Goal: Task Accomplishment & Management: Complete application form

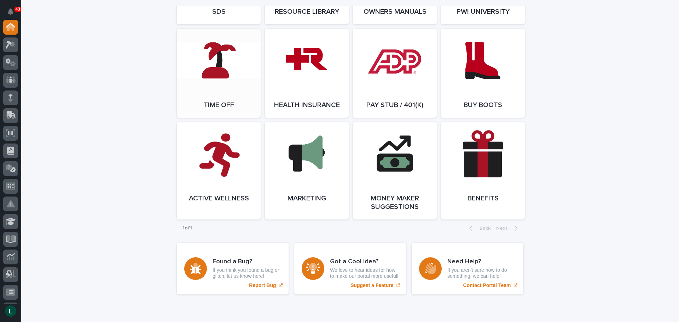
scroll to position [1308, 0]
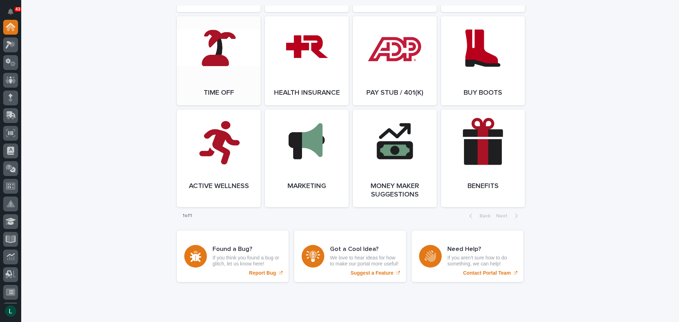
click at [223, 63] on span "Open Link" at bounding box center [218, 60] width 23 height 5
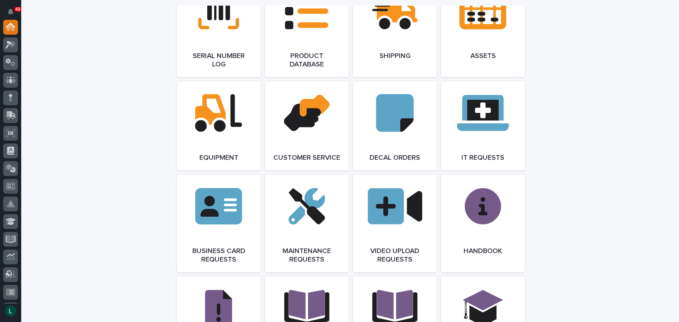
scroll to position [919, 0]
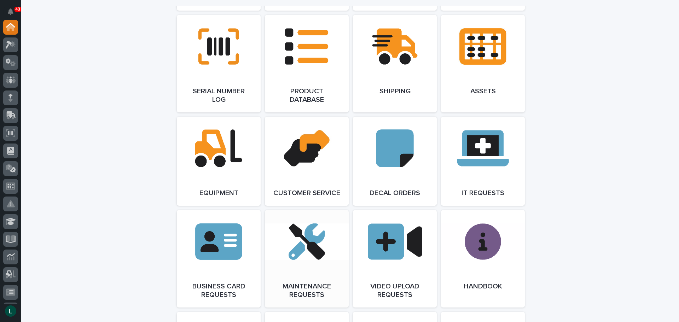
click at [303, 250] on link "Open Link" at bounding box center [307, 259] width 84 height 98
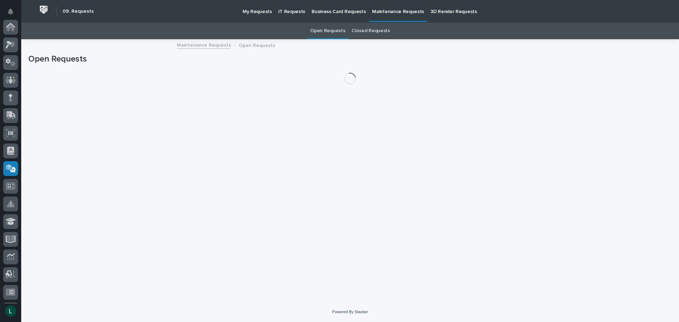
scroll to position [140, 0]
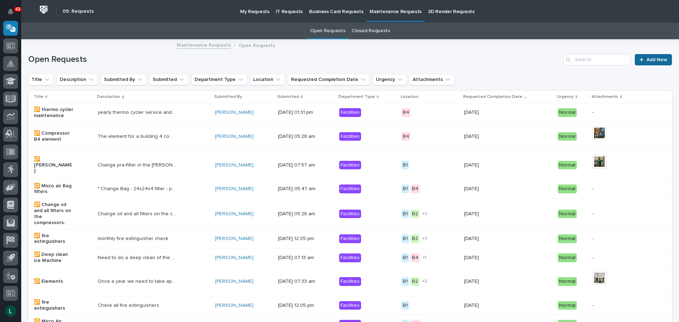
click at [646, 57] on span "Add New" at bounding box center [656, 59] width 21 height 5
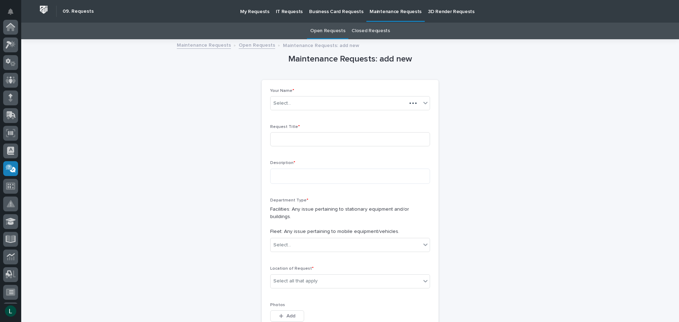
scroll to position [140, 0]
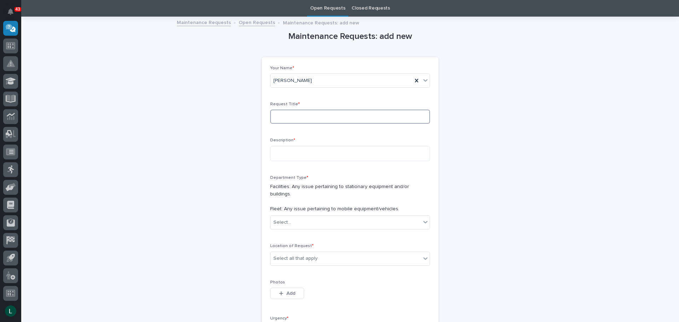
click at [355, 115] on input at bounding box center [350, 117] width 160 height 14
type input "check out dust collector on PCR 31"
click at [325, 153] on textarea at bounding box center [350, 153] width 160 height 15
type textarea "*"
type textarea "**********"
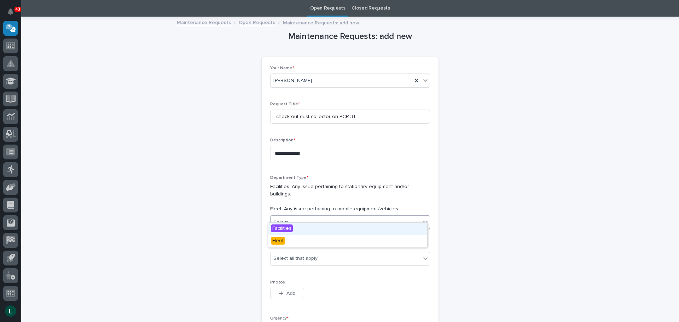
click at [321, 217] on div "Select..." at bounding box center [346, 223] width 150 height 12
click at [321, 225] on div "Facilities" at bounding box center [347, 229] width 159 height 12
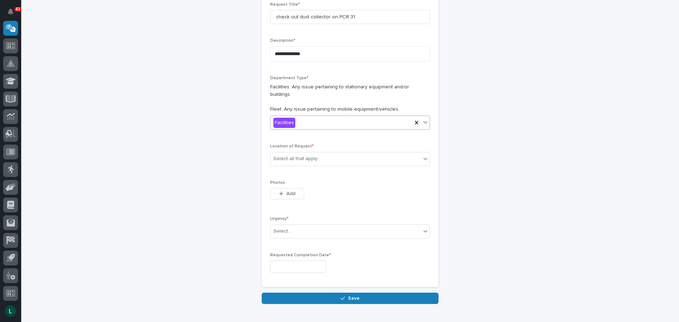
scroll to position [129, 0]
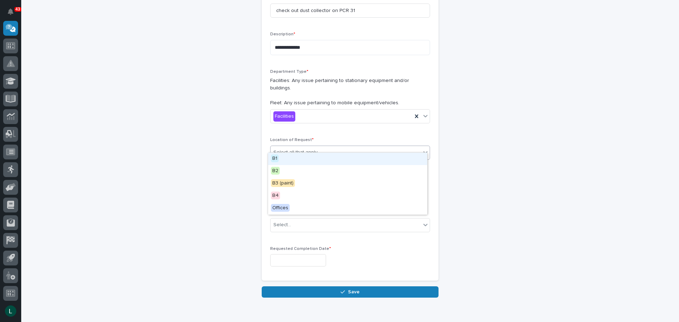
click at [362, 147] on div "Select all that apply" at bounding box center [346, 153] width 150 height 12
click at [340, 155] on div "B1" at bounding box center [347, 159] width 159 height 12
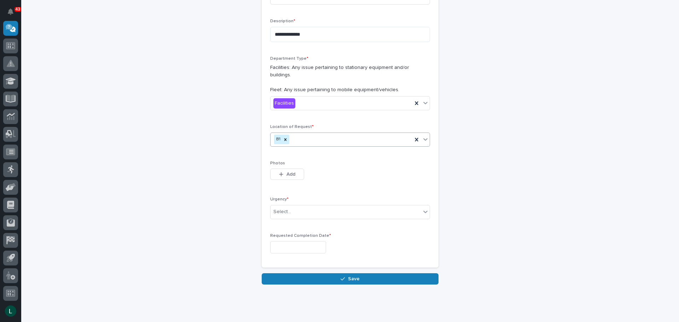
scroll to position [152, 0]
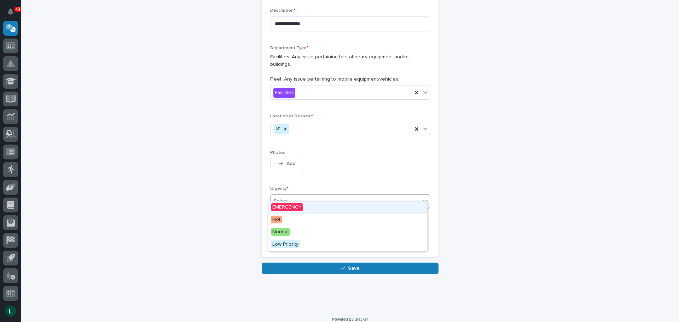
click at [319, 196] on div "Select..." at bounding box center [346, 202] width 150 height 12
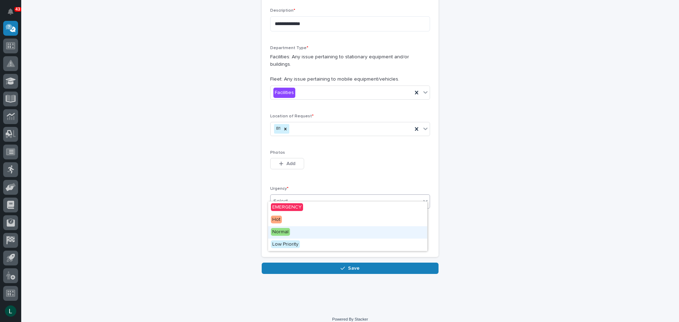
click at [315, 226] on div "Normal" at bounding box center [347, 232] width 159 height 12
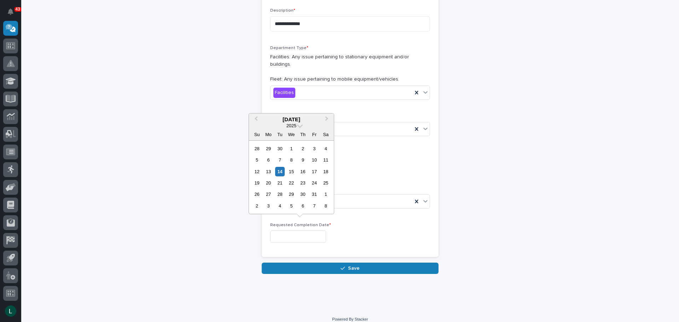
click at [298, 231] on input "text" at bounding box center [298, 237] width 56 height 12
click at [315, 171] on div "17" at bounding box center [314, 172] width 10 height 10
type input "**********"
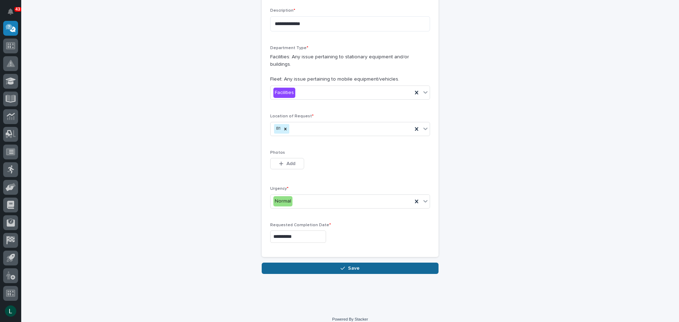
click at [348, 265] on span "Save" at bounding box center [354, 268] width 12 height 6
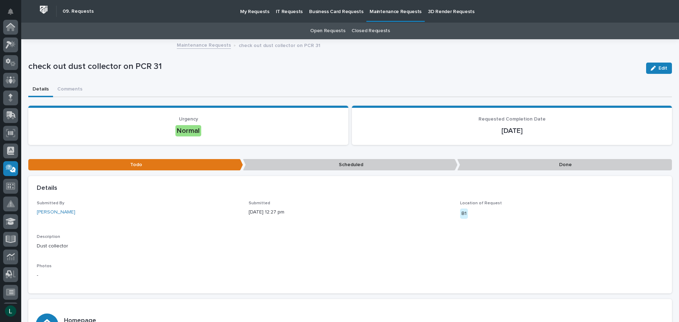
scroll to position [140, 0]
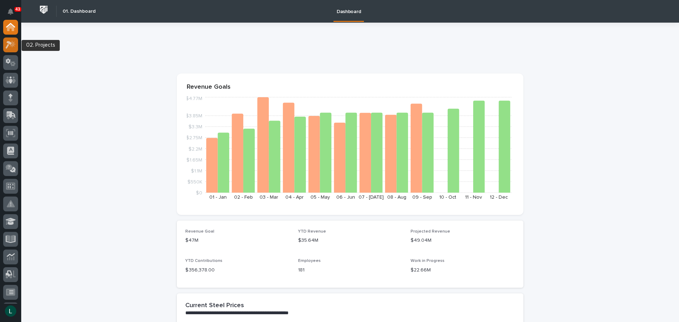
click at [12, 42] on icon at bounding box center [13, 43] width 6 height 7
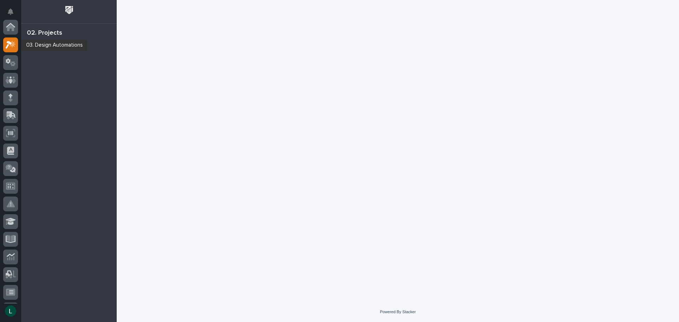
scroll to position [18, 0]
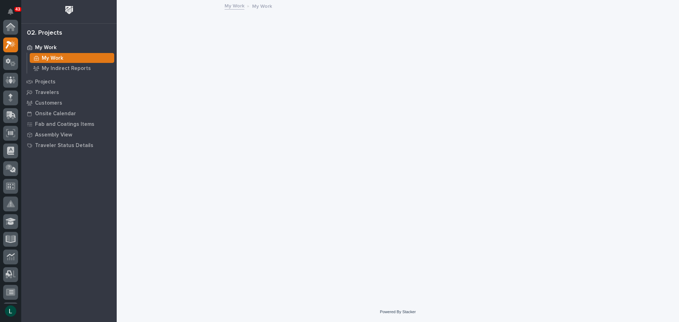
scroll to position [18, 0]
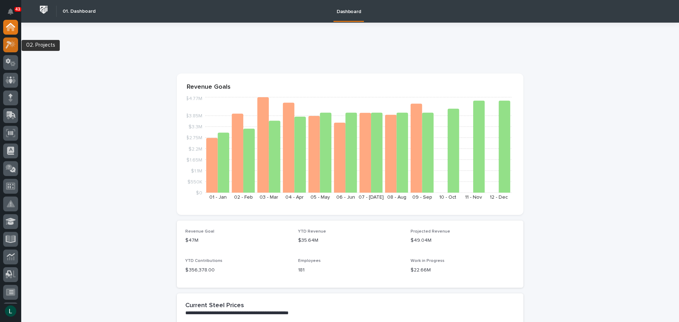
click at [10, 43] on icon at bounding box center [9, 45] width 6 height 8
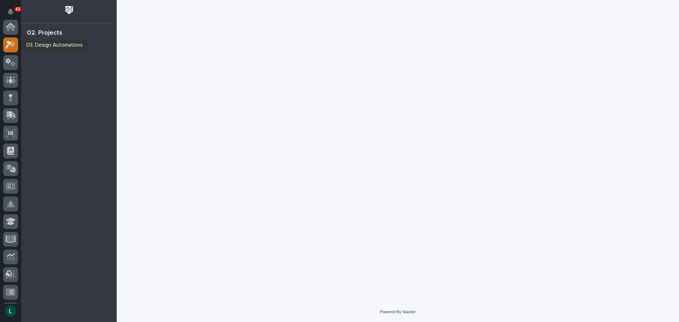
scroll to position [18, 0]
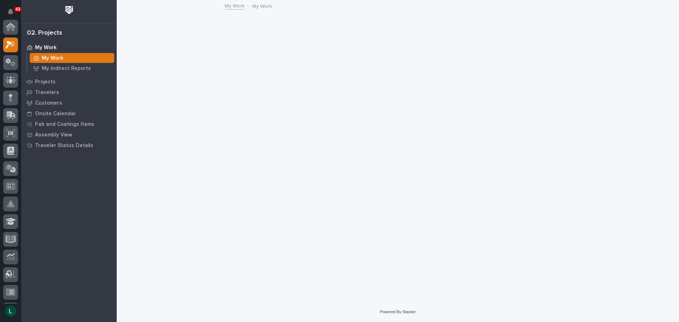
scroll to position [18, 0]
